Goal: Information Seeking & Learning: Learn about a topic

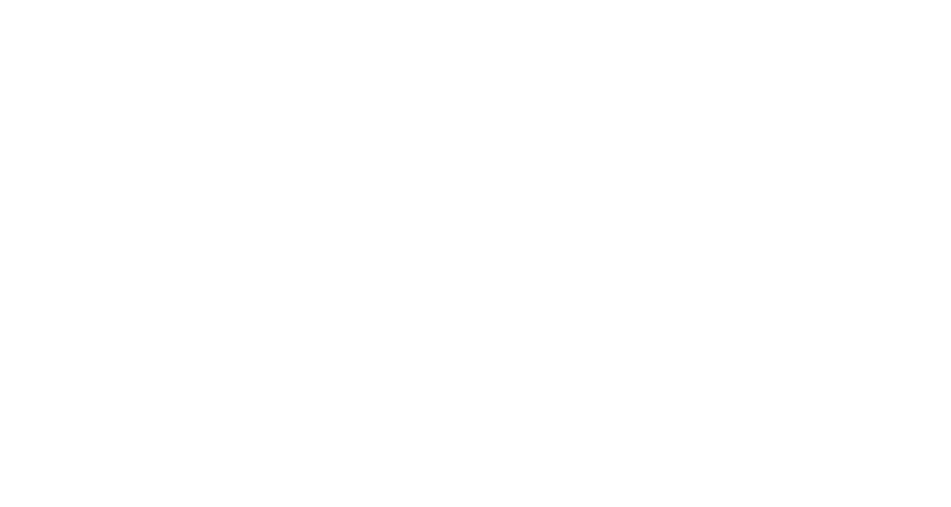
scroll to position [21273067, 0]
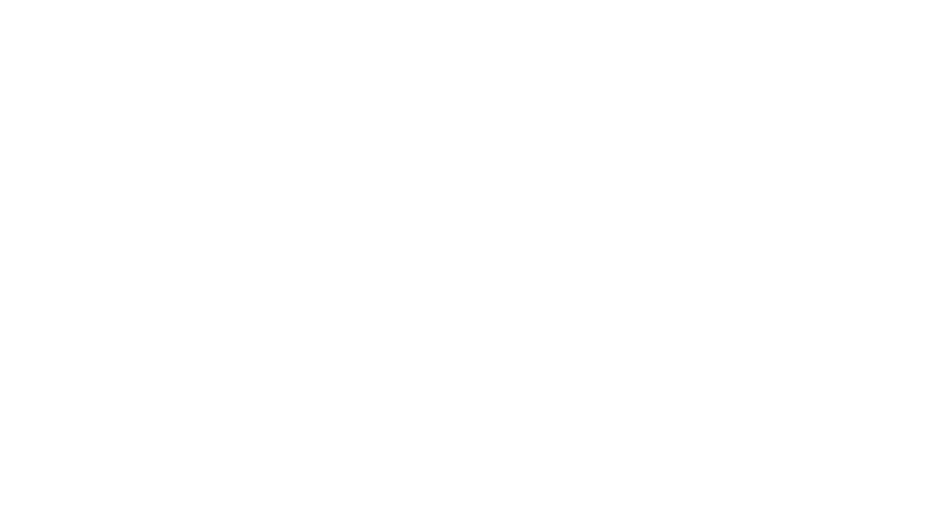
scroll to position [21273067, 0]
